Goal: Contribute content

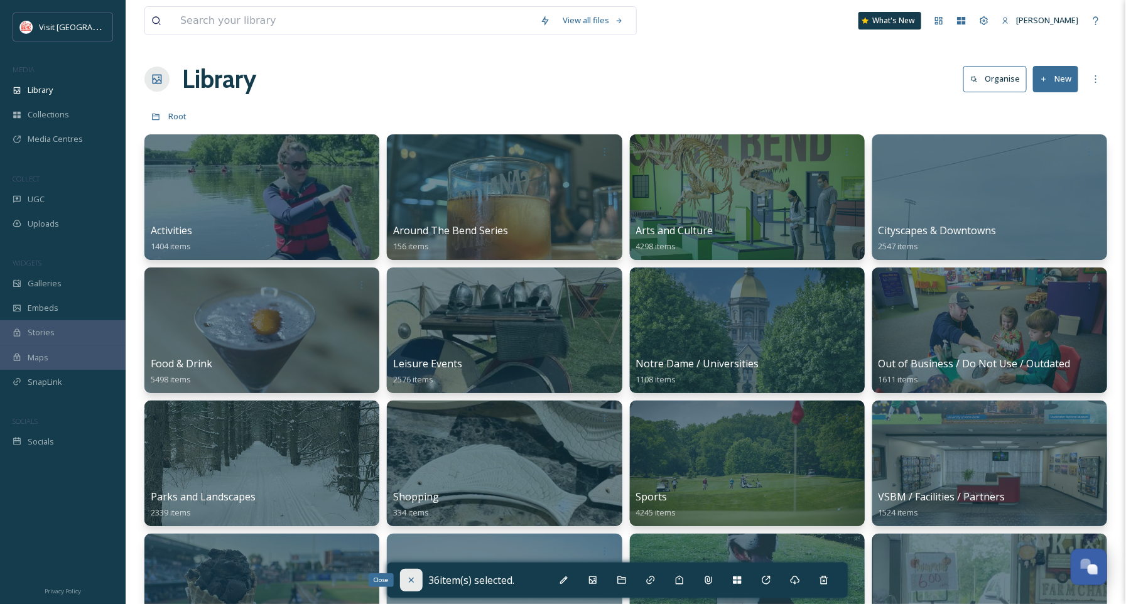
click at [415, 574] on div "Close" at bounding box center [411, 580] width 23 height 23
checkbox input "false"
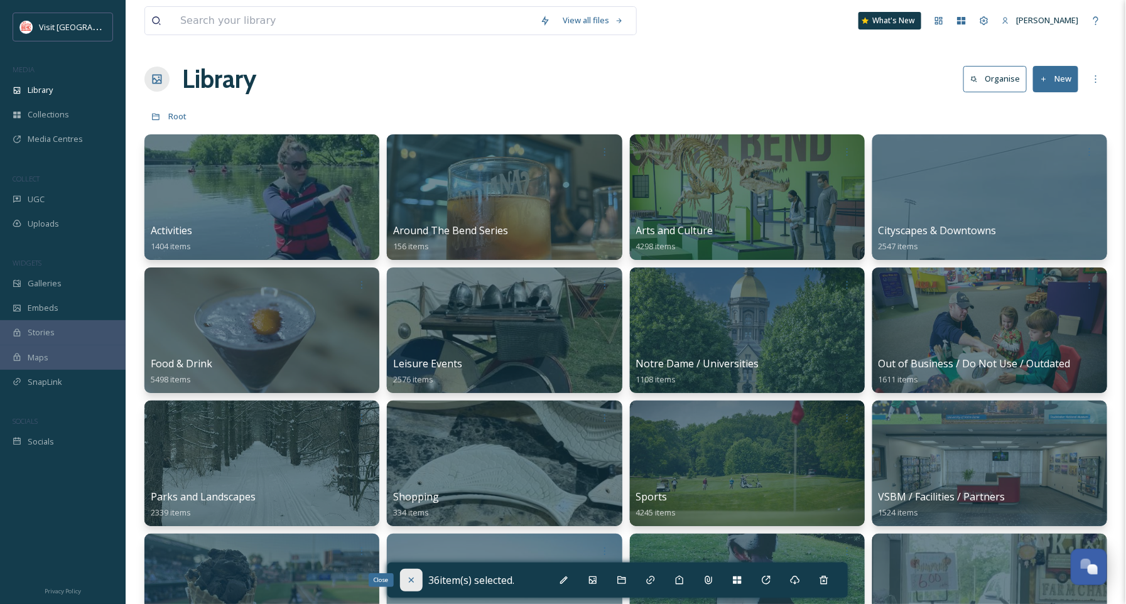
checkbox input "false"
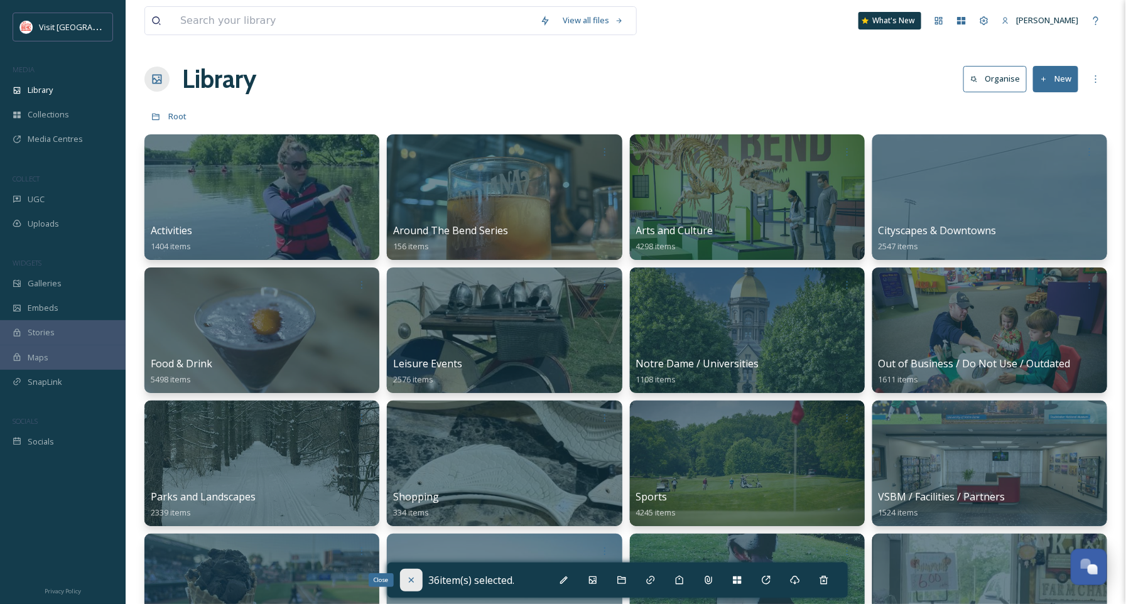
checkbox input "false"
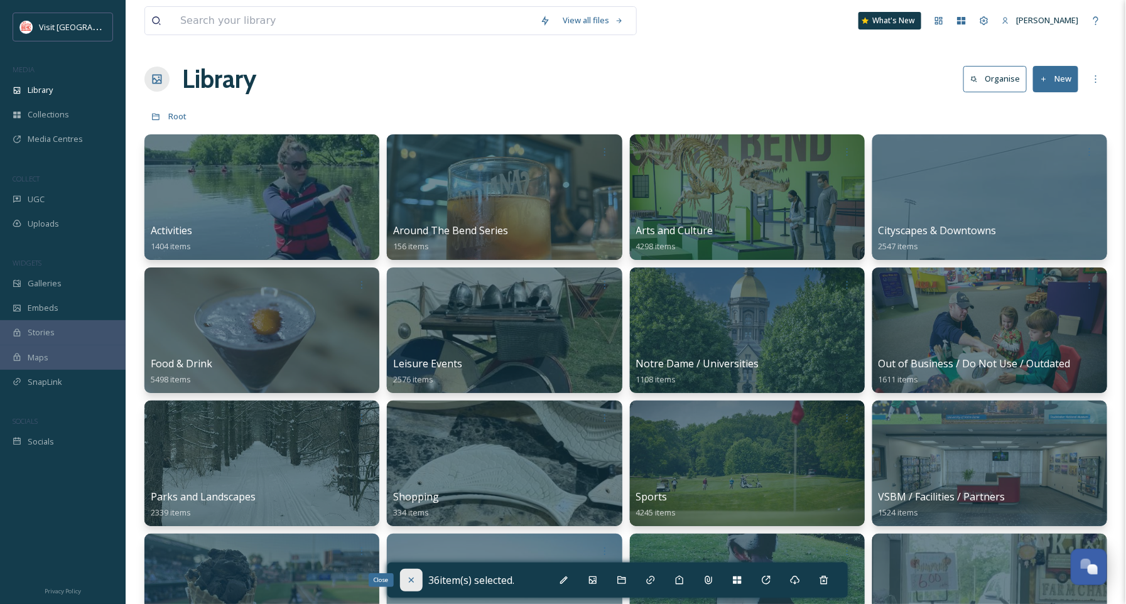
checkbox input "false"
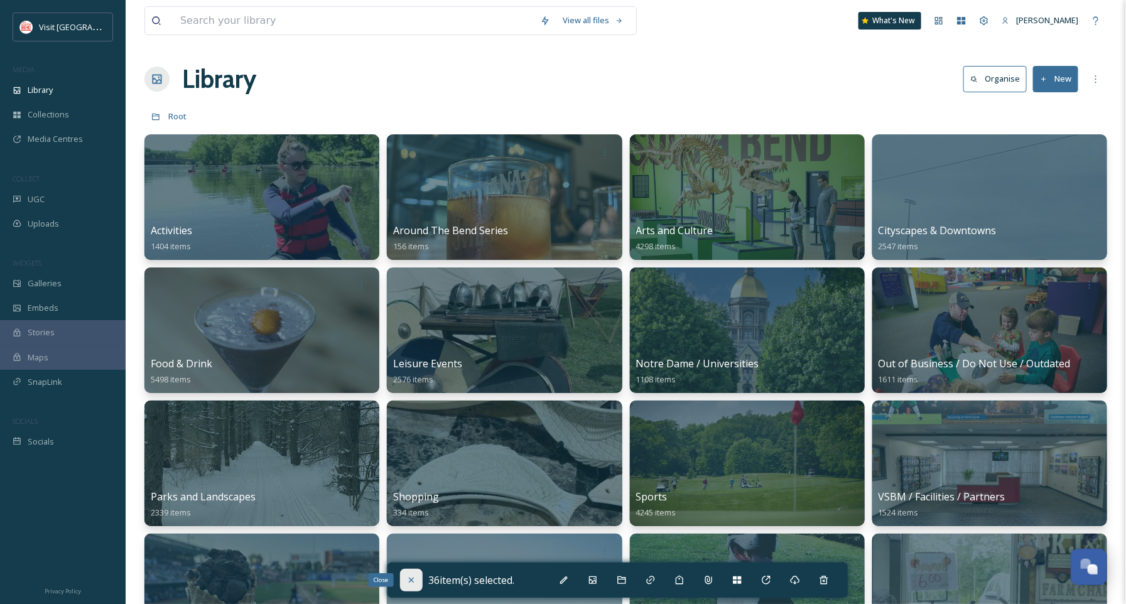
checkbox input "false"
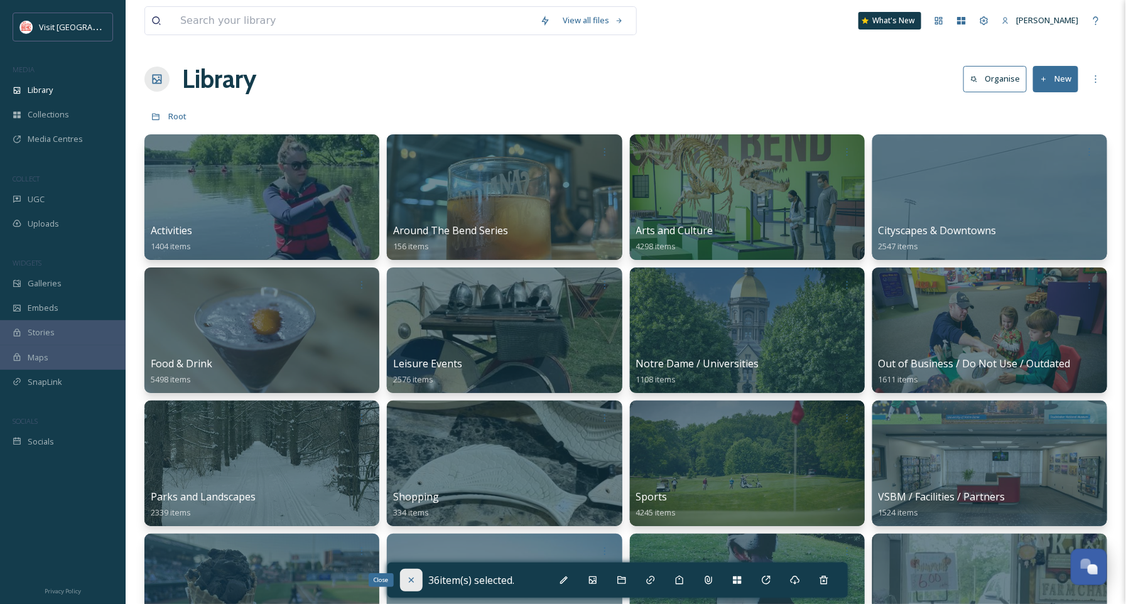
checkbox input "false"
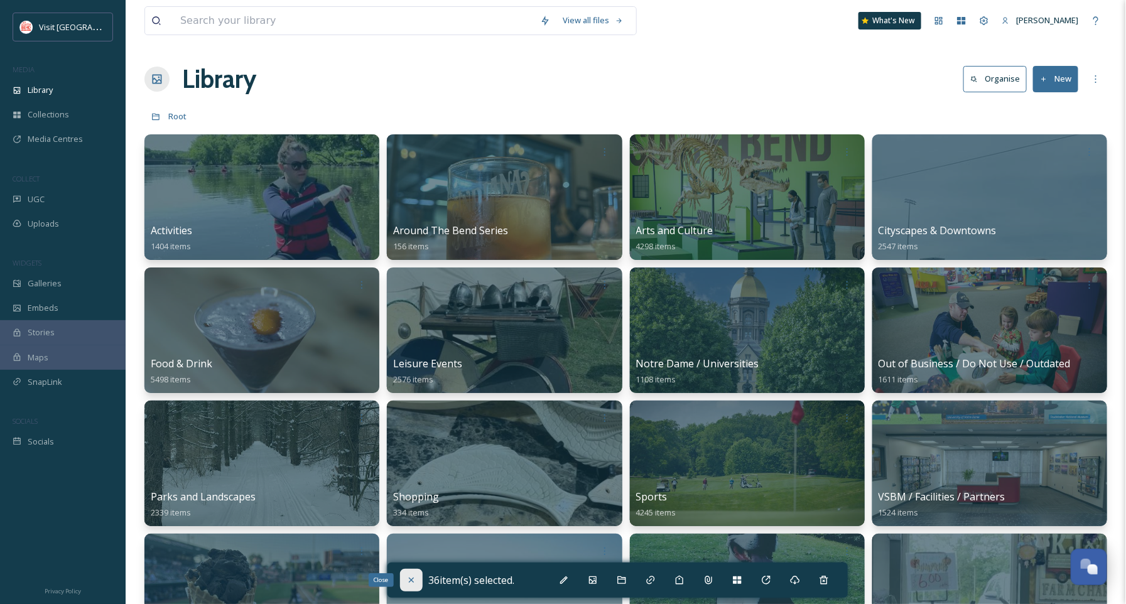
checkbox input "false"
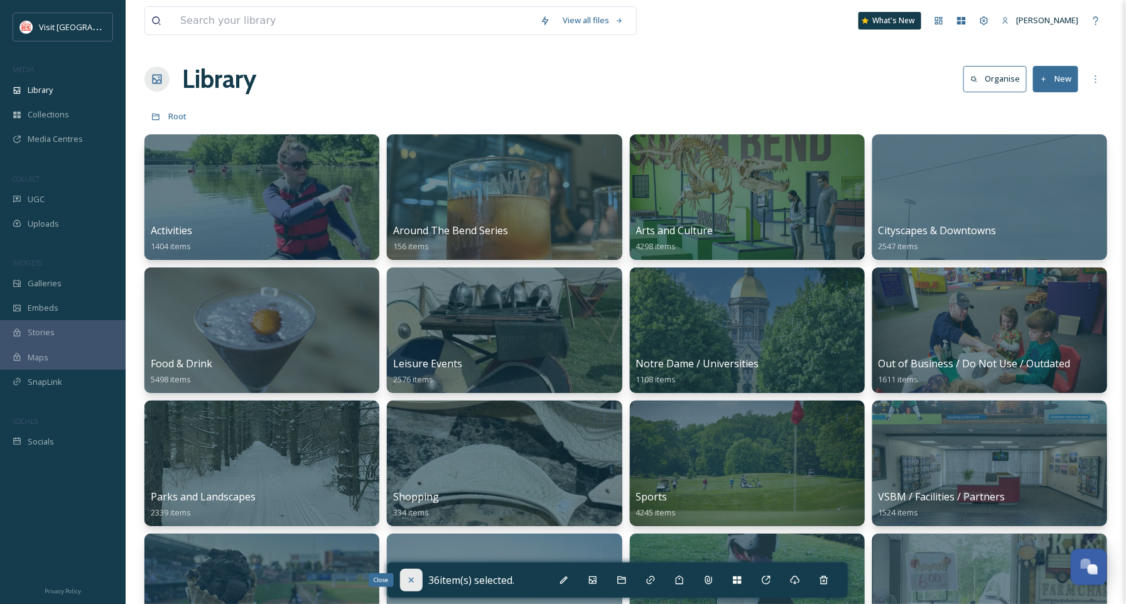
checkbox input "false"
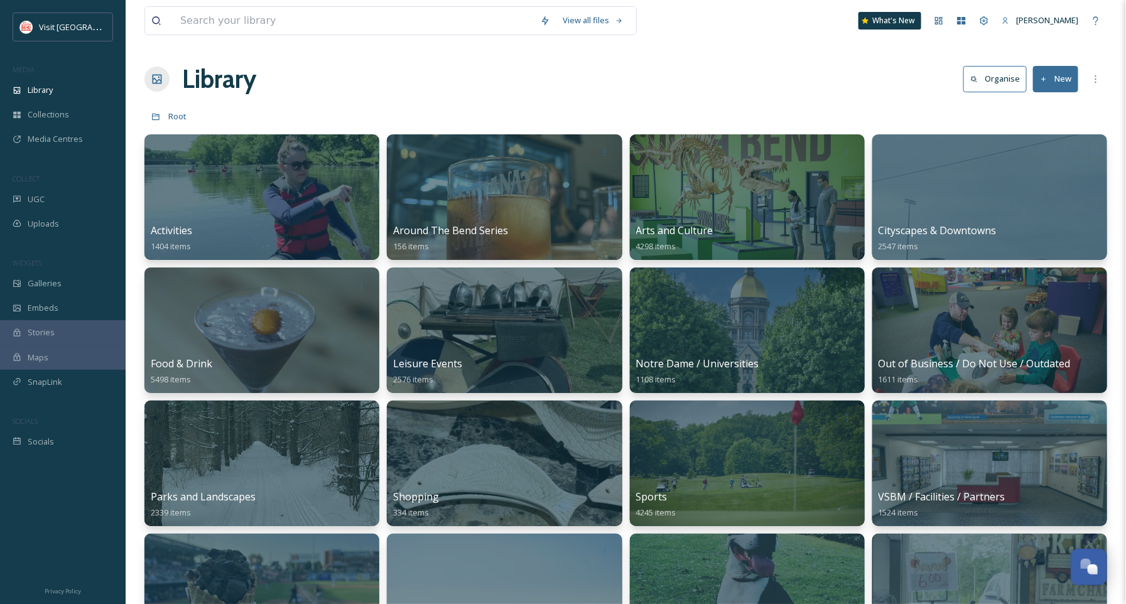
click at [1057, 79] on button "New" at bounding box center [1055, 79] width 45 height 26
click at [1032, 106] on span "File Upload" at bounding box center [1050, 108] width 41 height 12
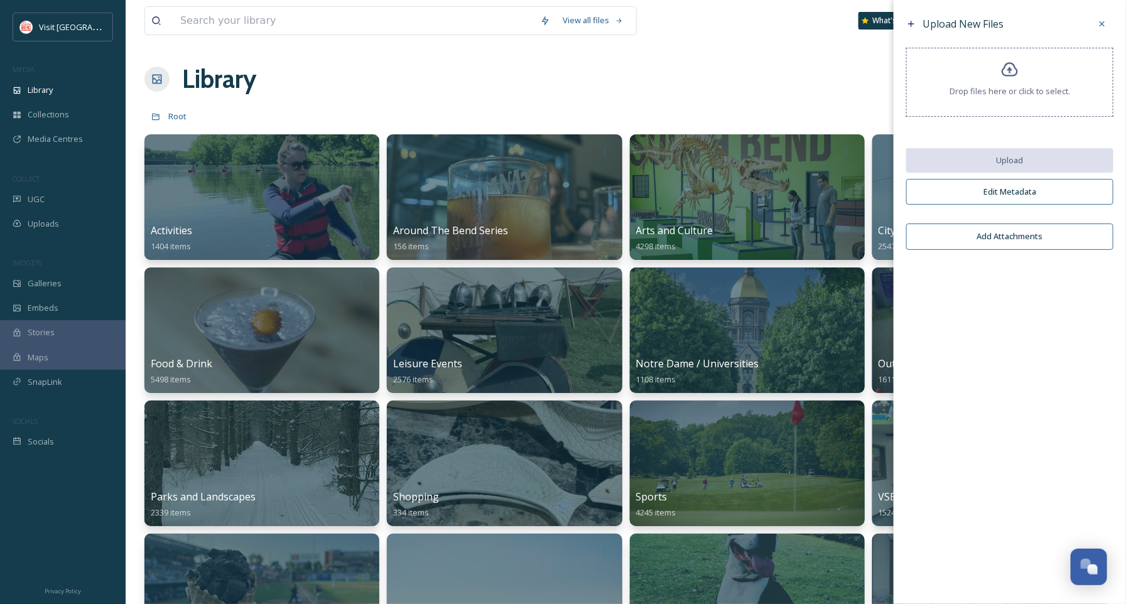
click at [994, 66] on div "Drop files here or click to select." at bounding box center [1010, 82] width 207 height 69
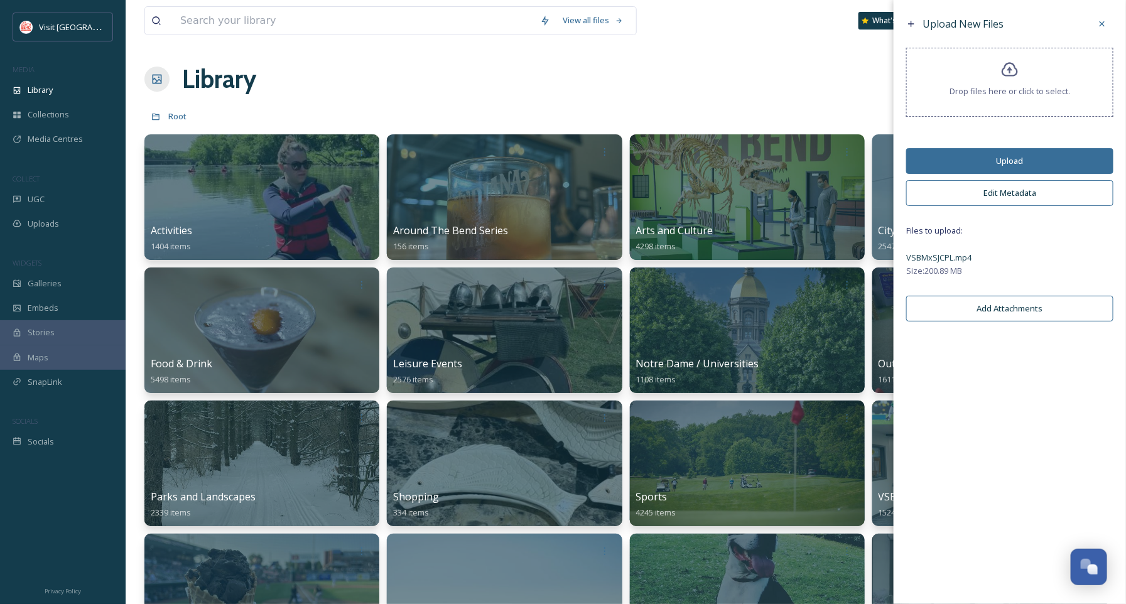
click at [1027, 160] on button "Upload" at bounding box center [1010, 161] width 207 height 26
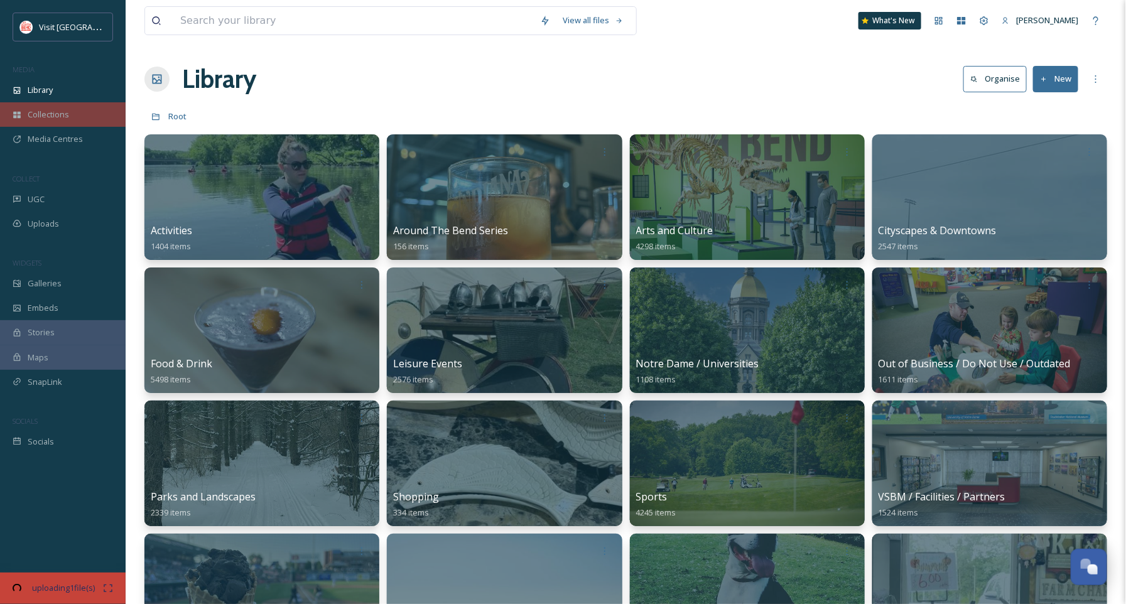
click at [73, 115] on div "Collections" at bounding box center [63, 114] width 126 height 25
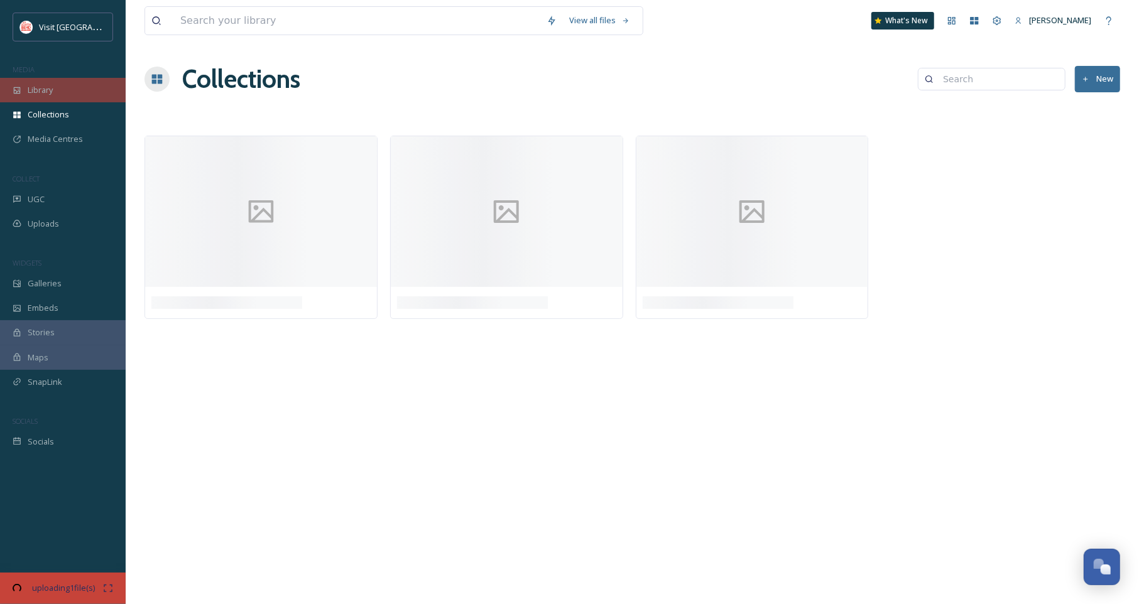
click at [70, 97] on div "Library" at bounding box center [63, 90] width 126 height 25
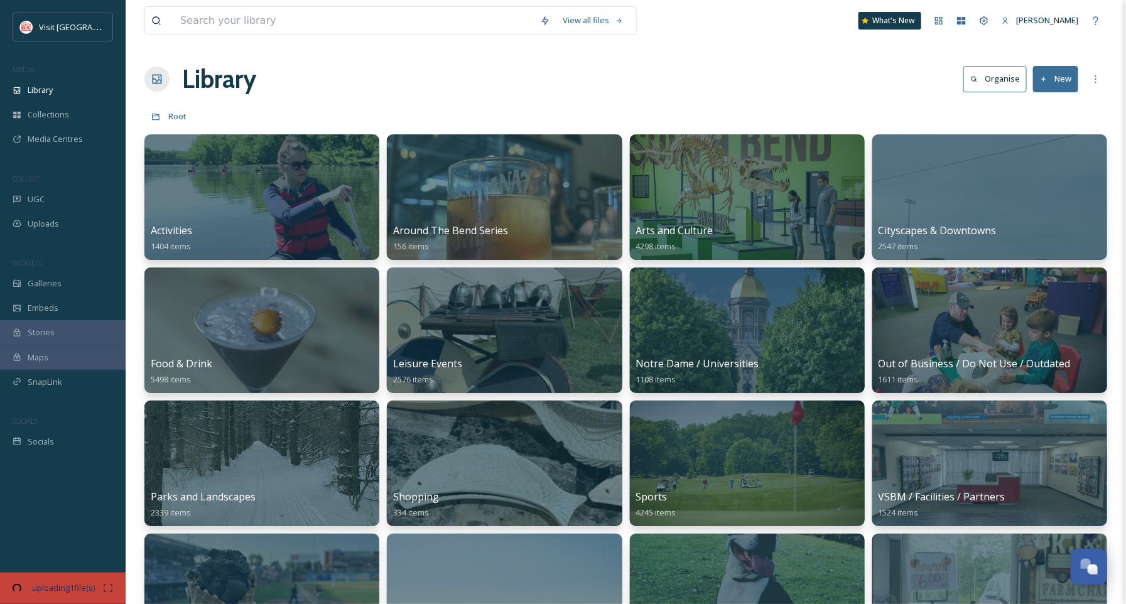
click at [1065, 77] on button "New" at bounding box center [1055, 79] width 45 height 26
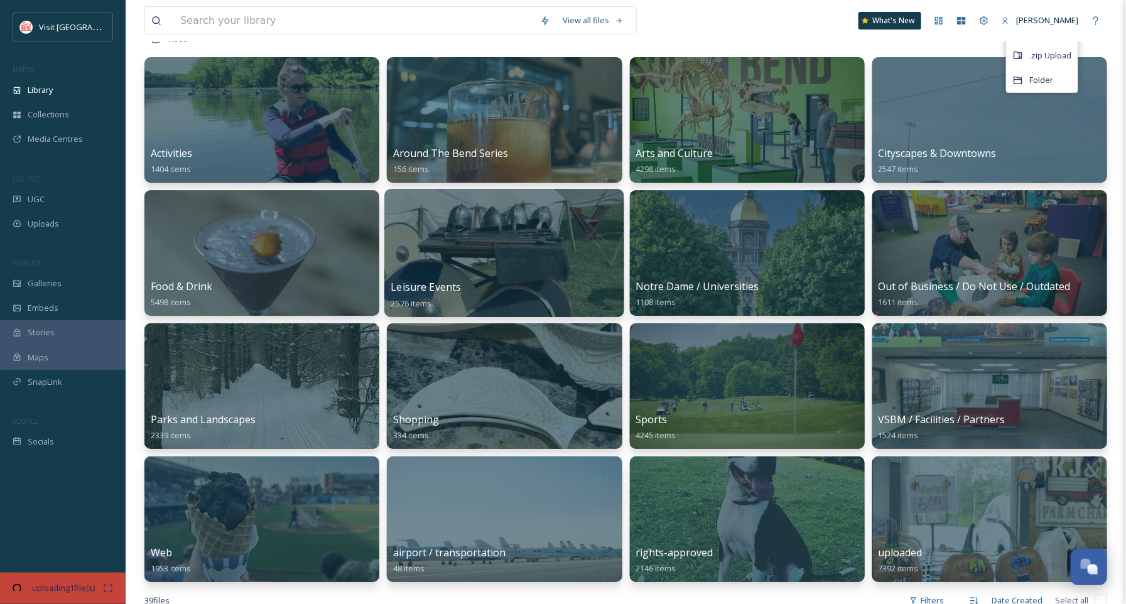
scroll to position [113, 0]
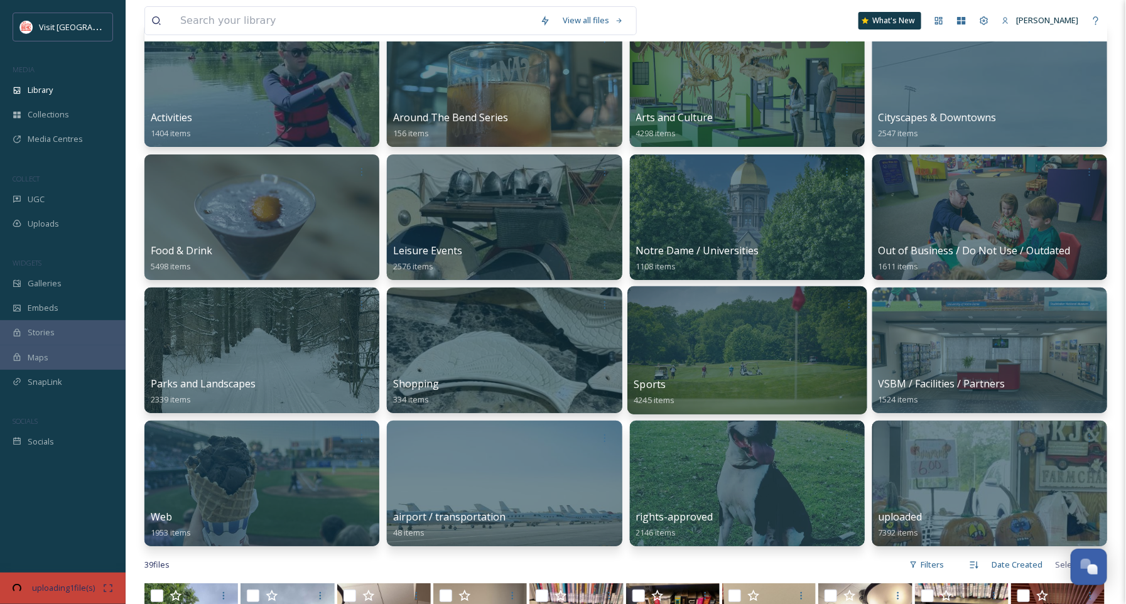
click at [716, 329] on div at bounding box center [748, 350] width 240 height 128
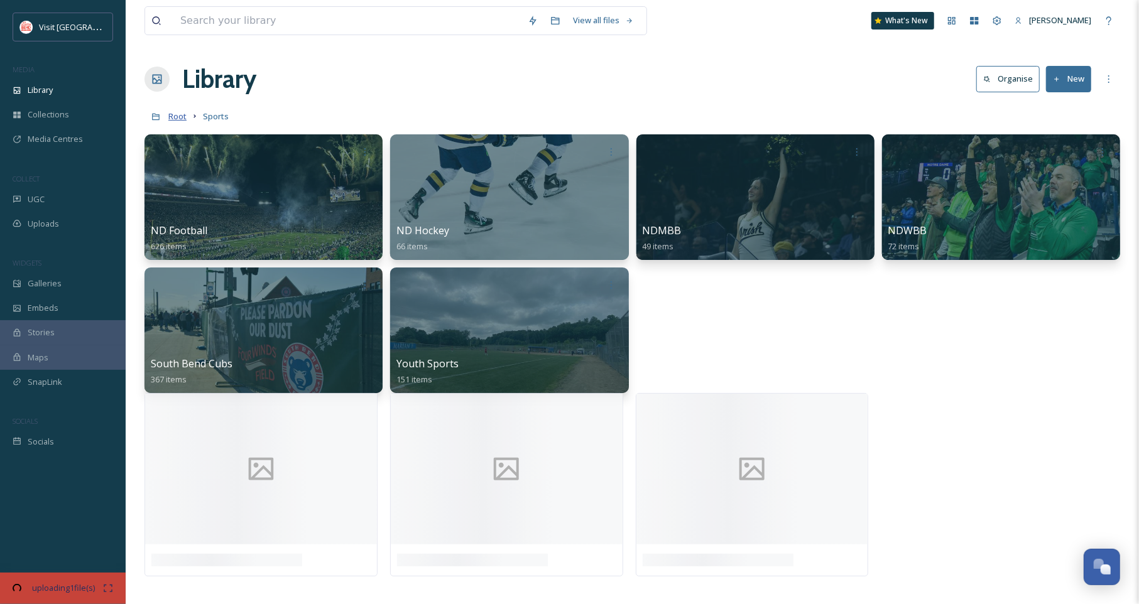
click at [172, 117] on span "Root" at bounding box center [177, 116] width 18 height 11
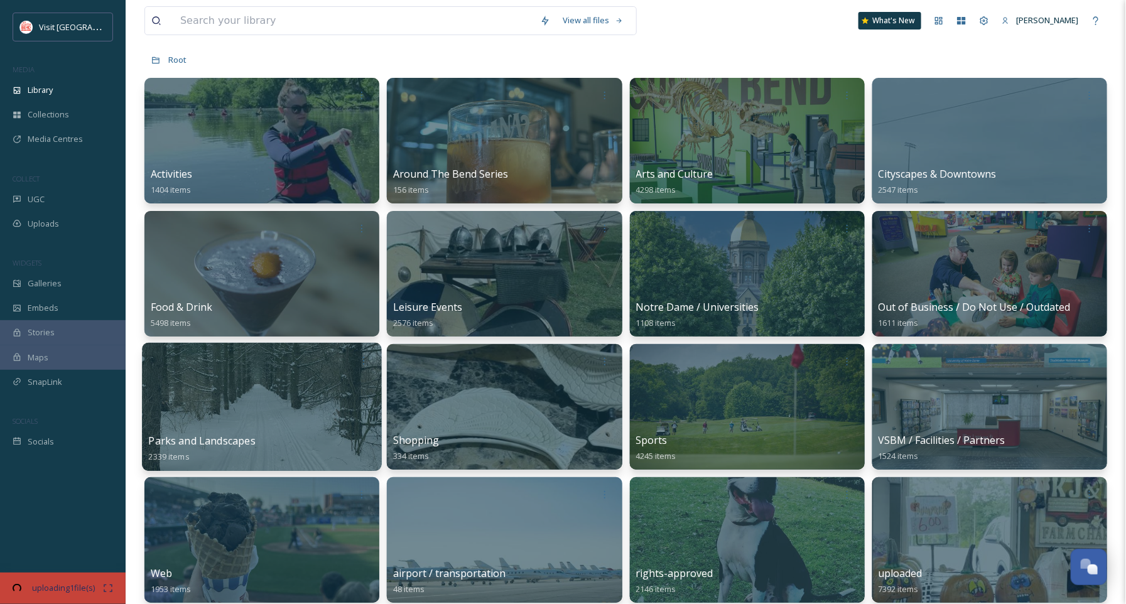
scroll to position [56, 0]
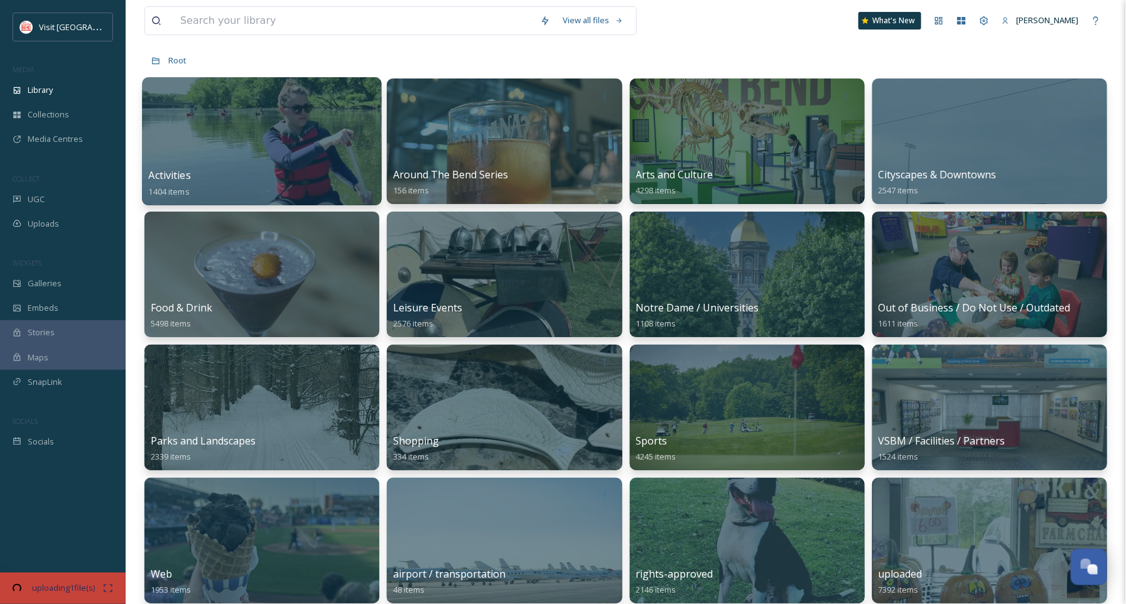
click at [264, 149] on div at bounding box center [262, 141] width 240 height 128
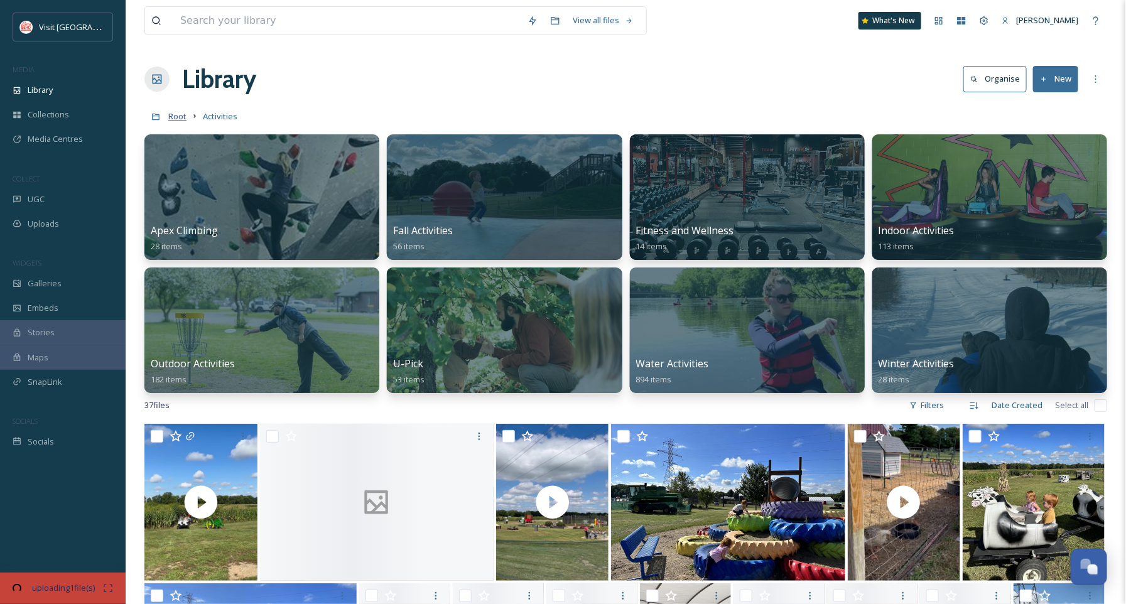
click at [175, 114] on span "Root" at bounding box center [177, 116] width 18 height 11
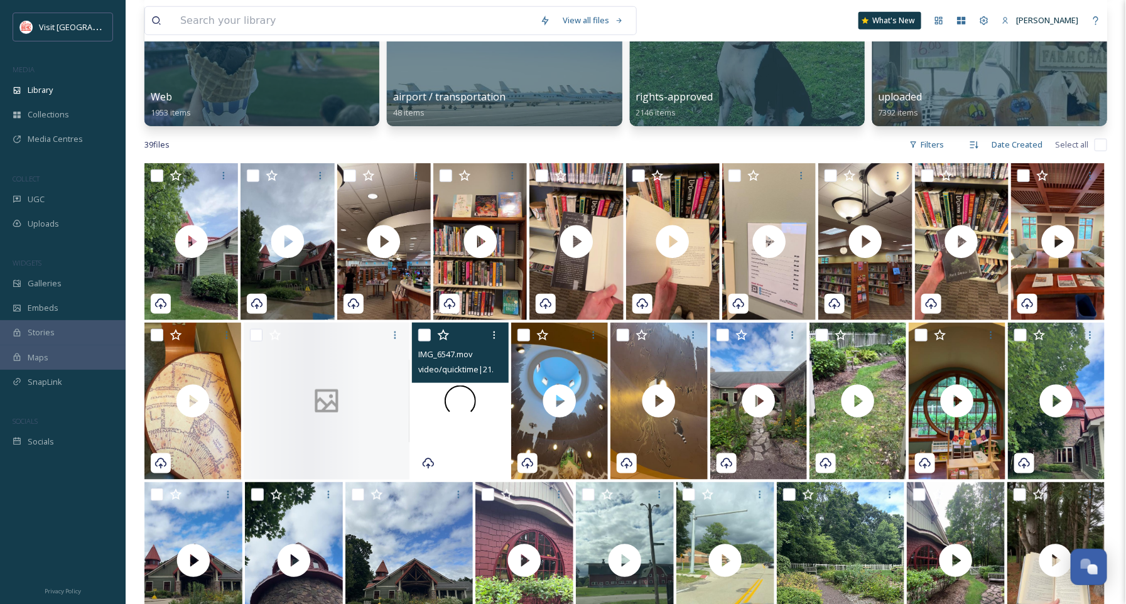
scroll to position [424, 0]
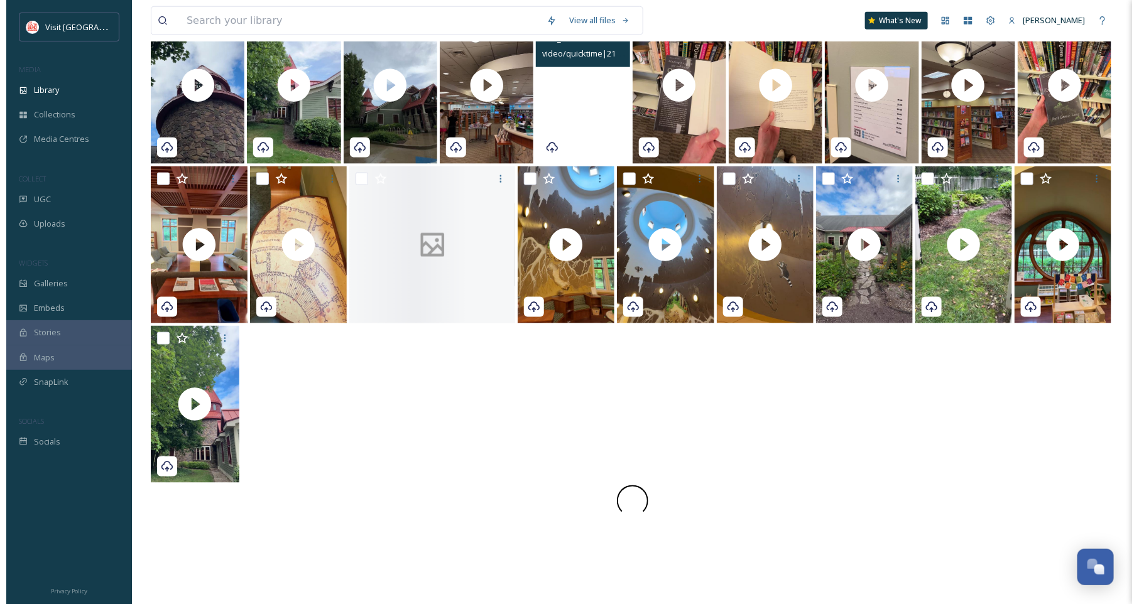
scroll to position [510, 0]
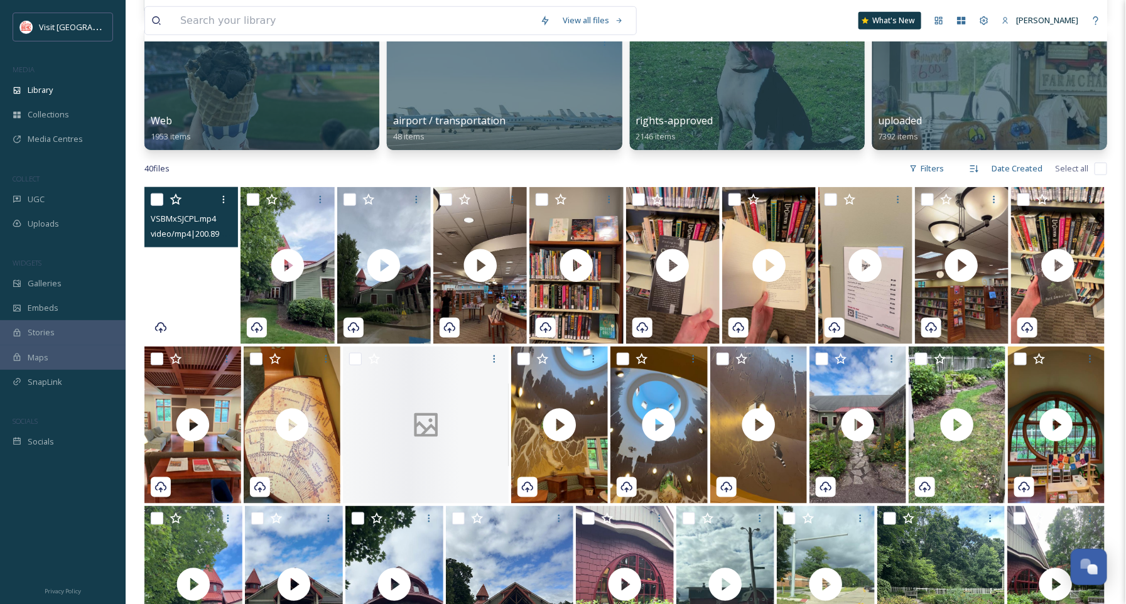
click at [205, 308] on video "VSBMxSJCPL.mp4" at bounding box center [191, 265] width 94 height 157
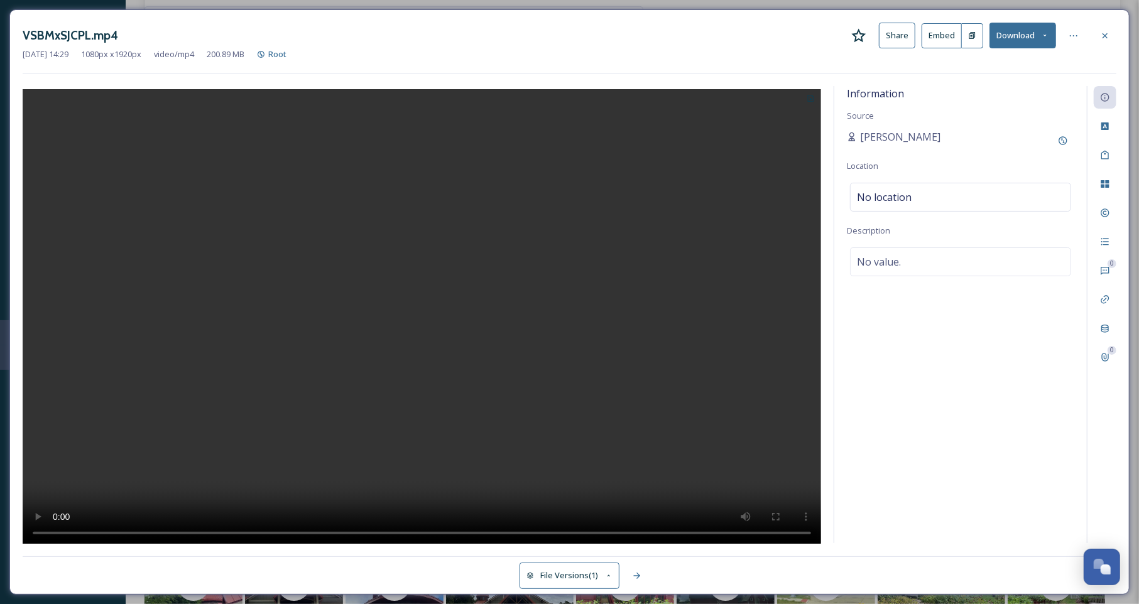
click at [901, 35] on button "Share" at bounding box center [897, 36] width 36 height 26
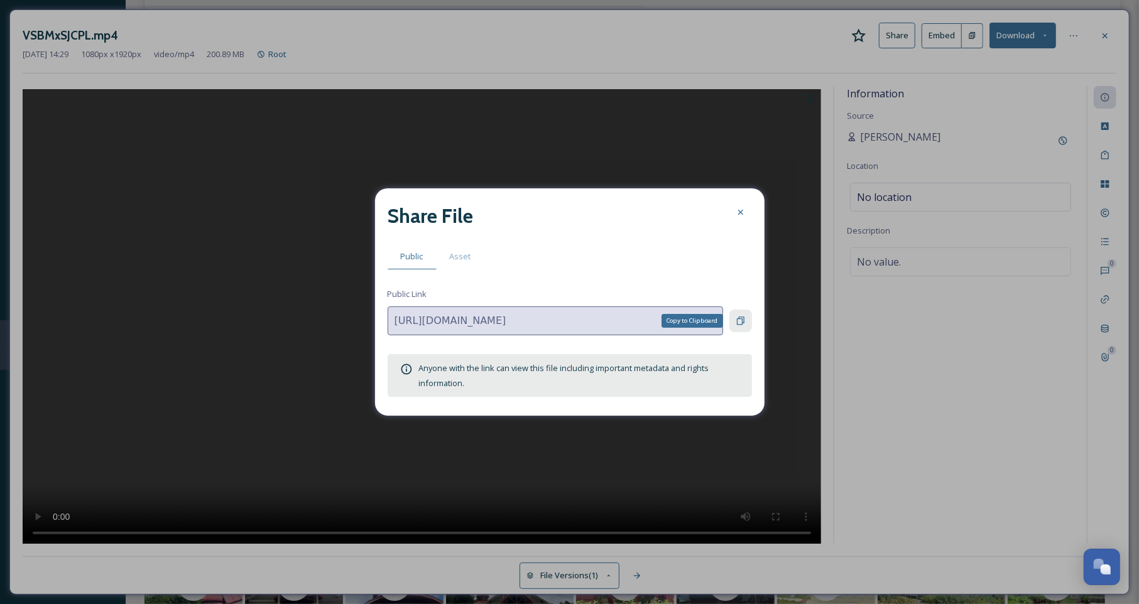
click at [742, 319] on icon at bounding box center [741, 321] width 8 height 8
